Goal: Information Seeking & Learning: Learn about a topic

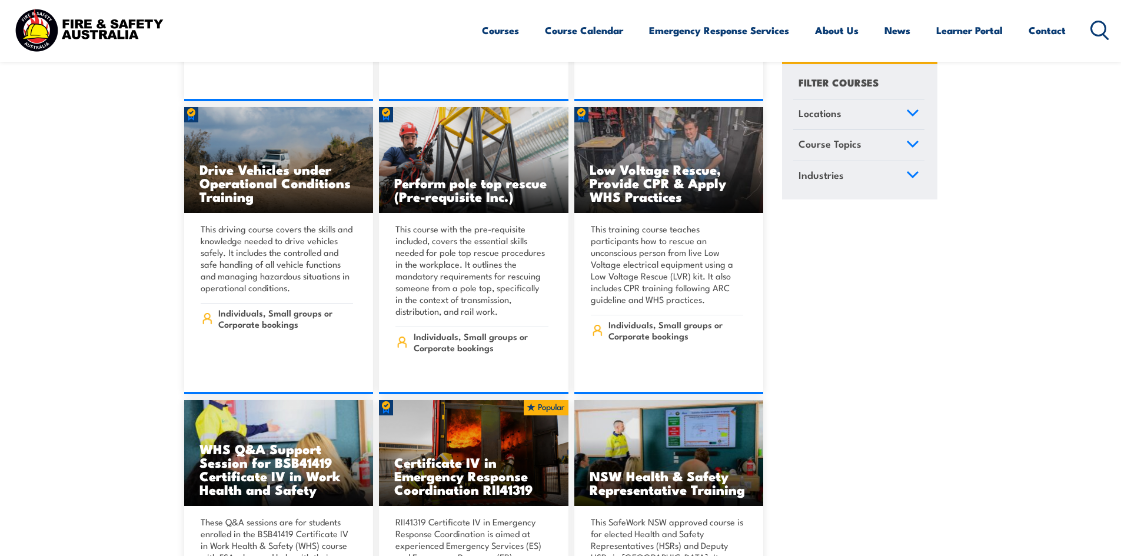
scroll to position [2825, 0]
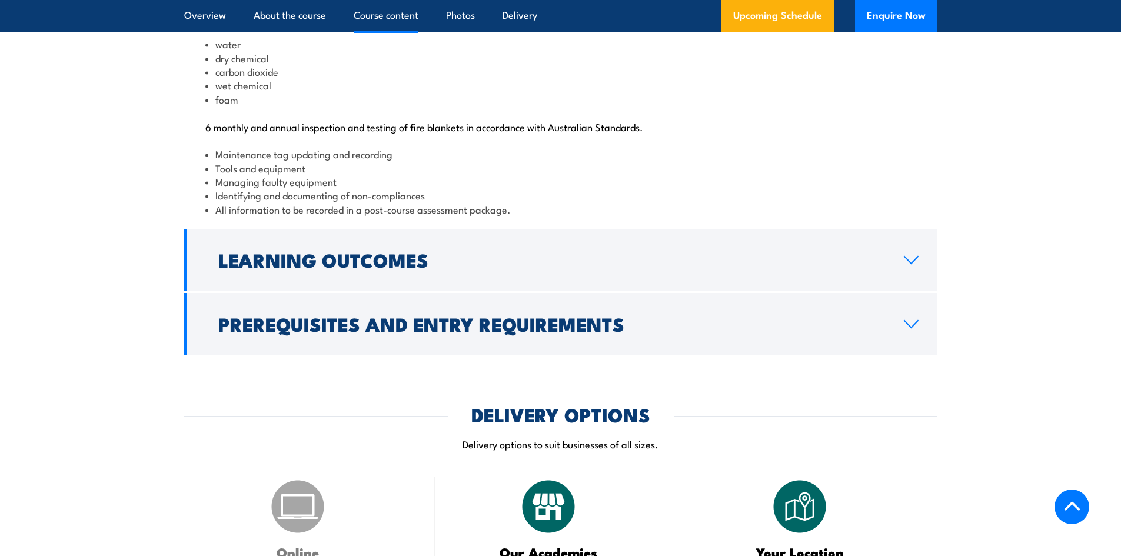
scroll to position [1295, 0]
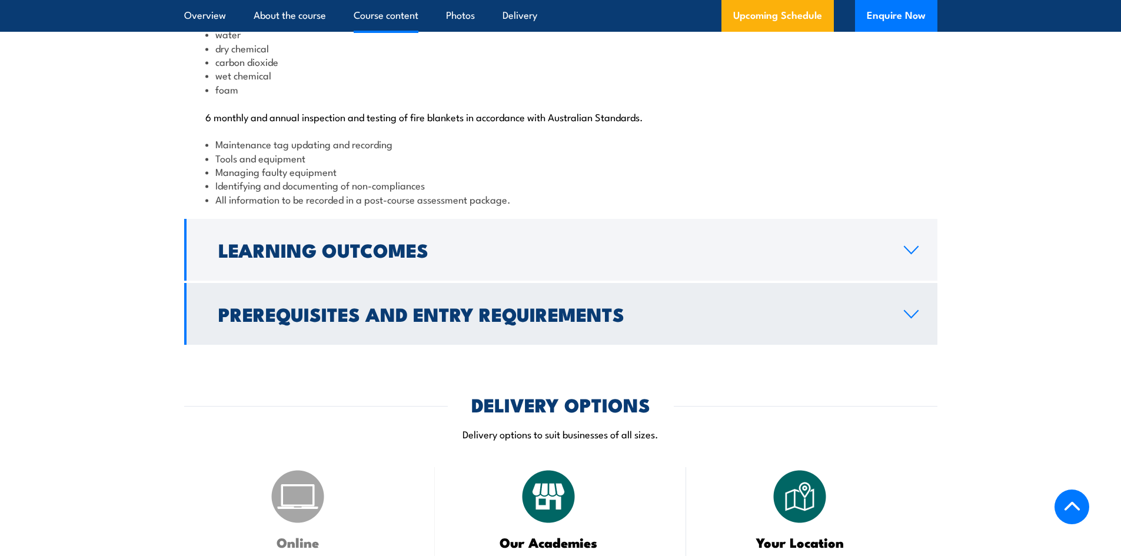
click at [670, 322] on h2 "Prerequisites and Entry Requirements" at bounding box center [551, 313] width 667 height 16
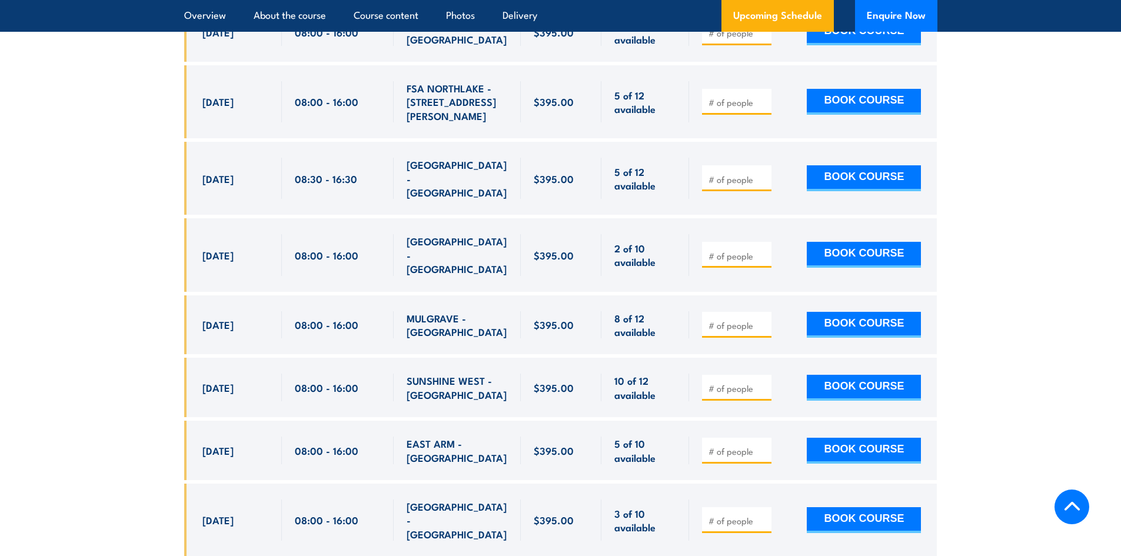
scroll to position [1883, 0]
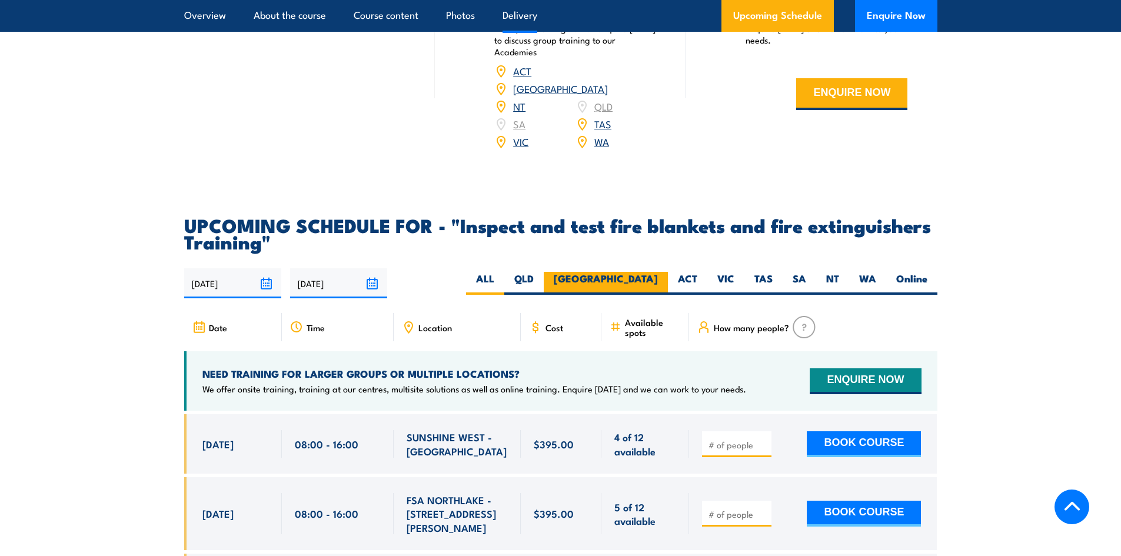
click at [636, 295] on label "NSW" at bounding box center [606, 283] width 124 height 23
click at [658, 280] on input "NSW" at bounding box center [662, 276] width 8 height 8
radio input "true"
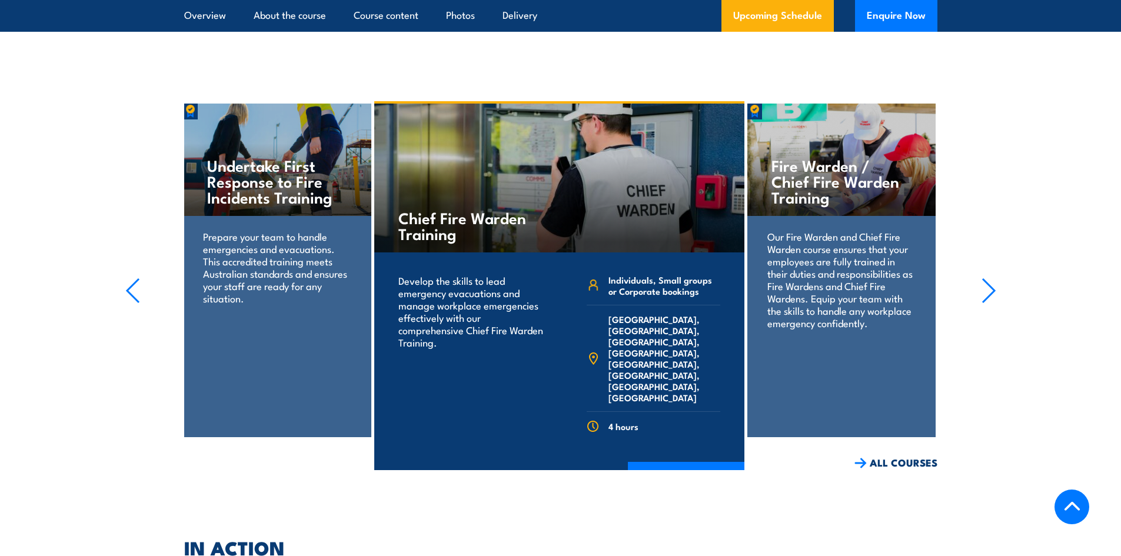
scroll to position [2564, 0]
